Goal: Check status

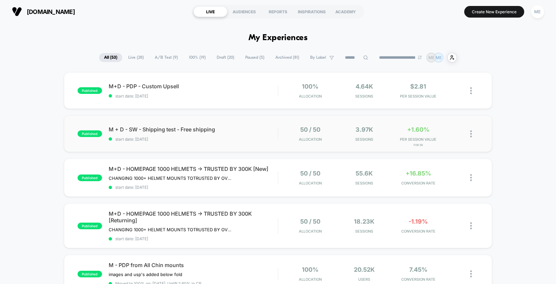
click at [263, 125] on div "published M + D - SW - Shipping test - Free shipping start date: [DATE] 50 / 50…" at bounding box center [278, 133] width 428 height 36
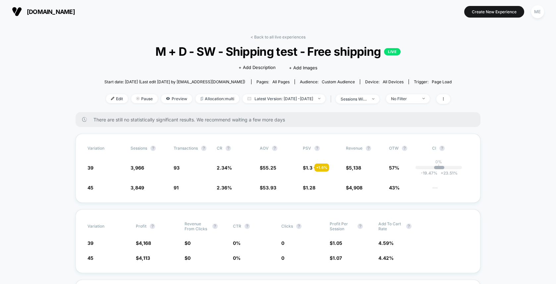
scroll to position [9, 0]
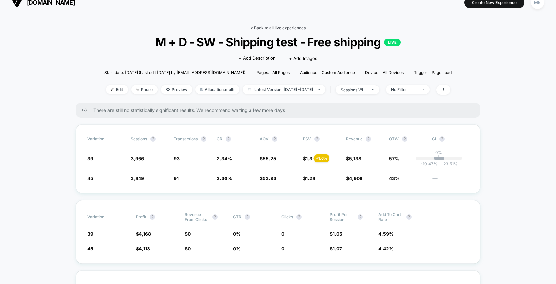
click at [263, 27] on link "< Back to all live experiences" at bounding box center [278, 27] width 55 height 5
